Goal: Browse casually: Explore the website without a specific task or goal

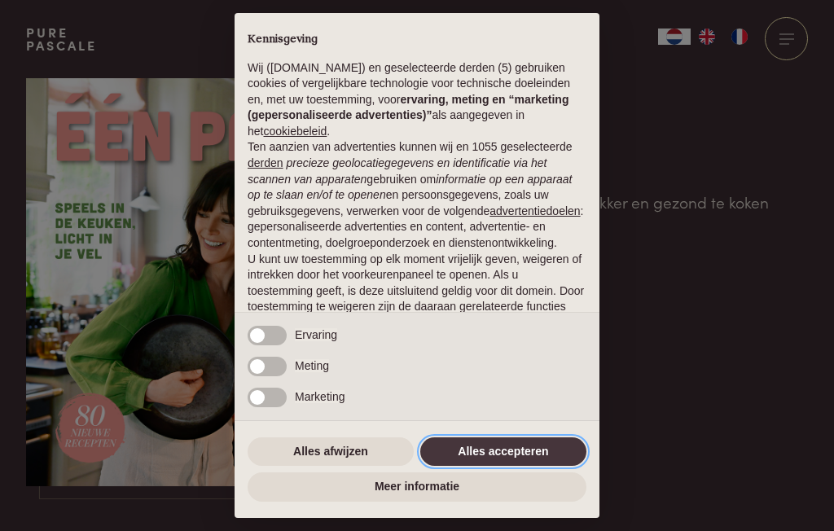
click at [519, 444] on button "Alles accepteren" at bounding box center [503, 451] width 166 height 29
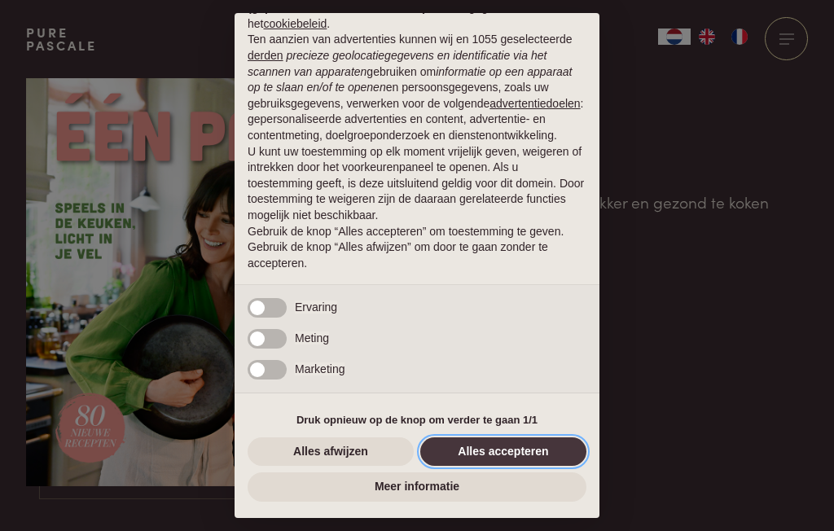
click at [523, 447] on button "Alles accepteren" at bounding box center [503, 451] width 166 height 29
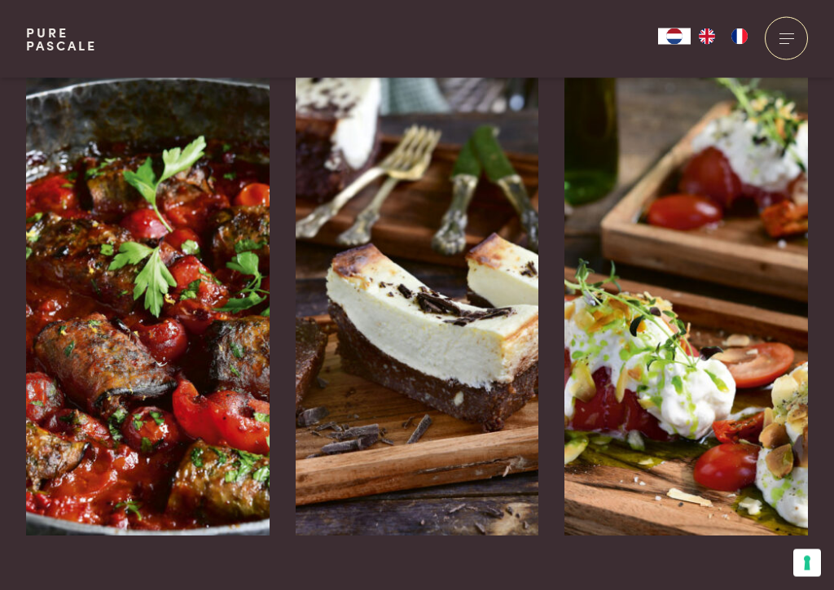
scroll to position [2584, 0]
click at [189, 360] on img at bounding box center [147, 291] width 243 height 488
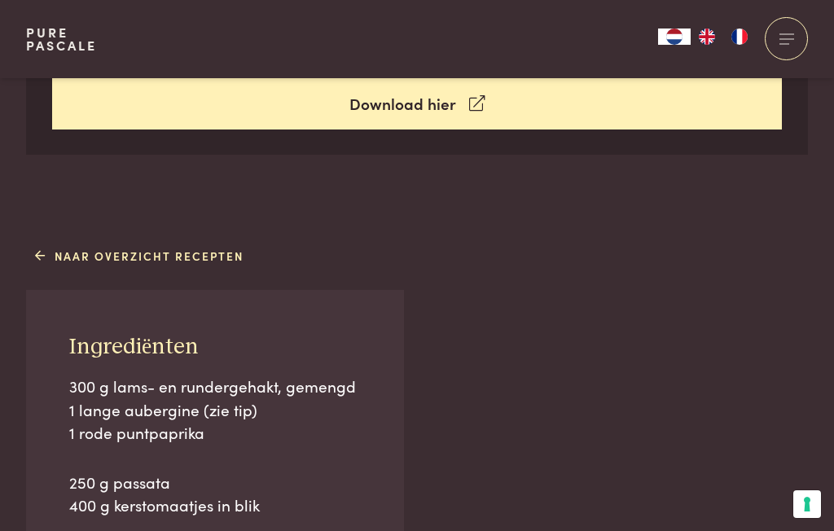
scroll to position [814, 0]
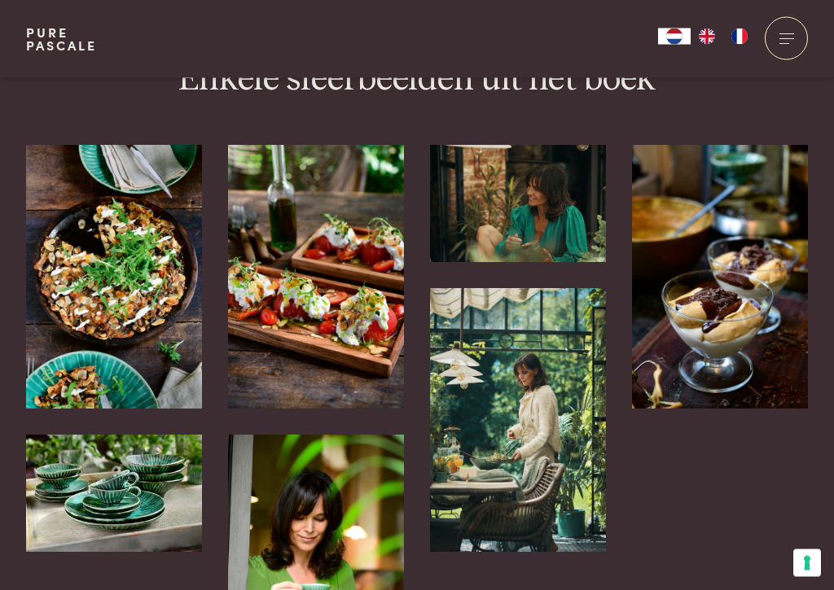
scroll to position [3628, 0]
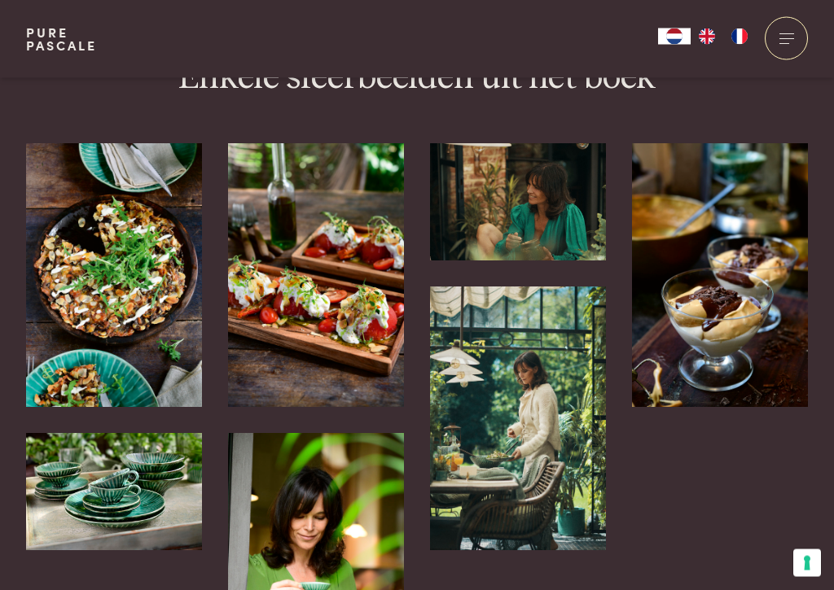
click at [331, 254] on img at bounding box center [316, 276] width 176 height 264
click at [339, 277] on img at bounding box center [316, 276] width 176 height 264
click at [348, 254] on img at bounding box center [316, 276] width 176 height 264
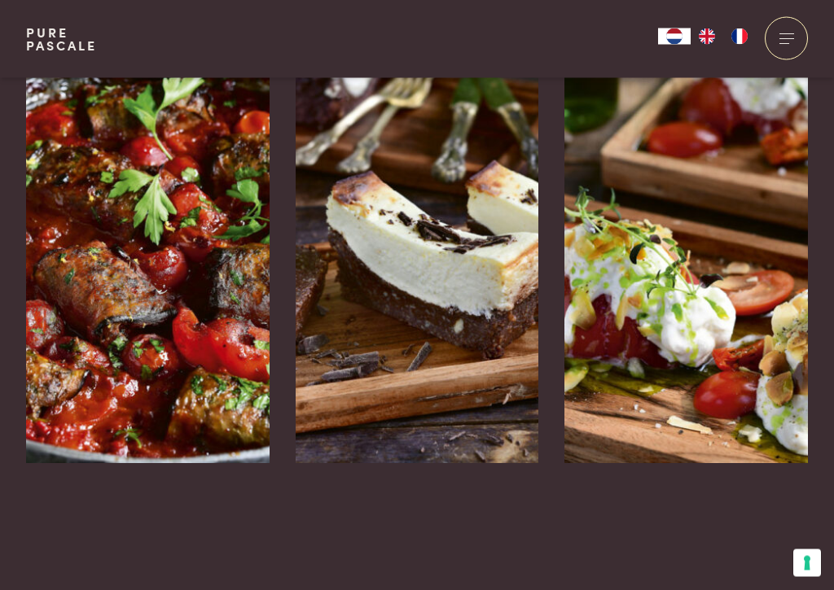
scroll to position [2656, 0]
click at [676, 289] on img at bounding box center [685, 219] width 243 height 488
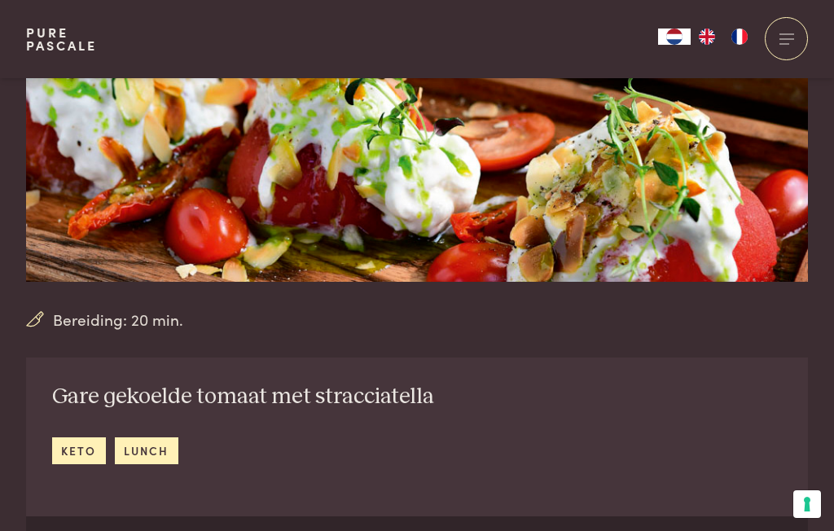
scroll to position [252, 0]
